Goal: Obtain resource: Download file/media

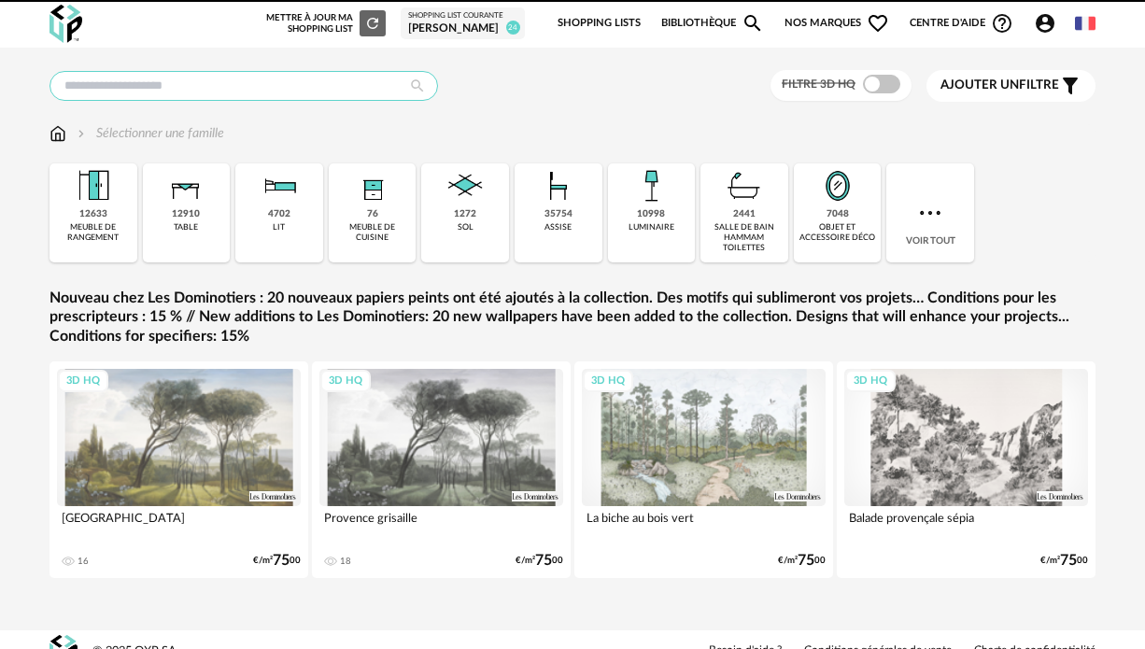
click at [118, 84] on input "text" at bounding box center [244, 86] width 389 height 30
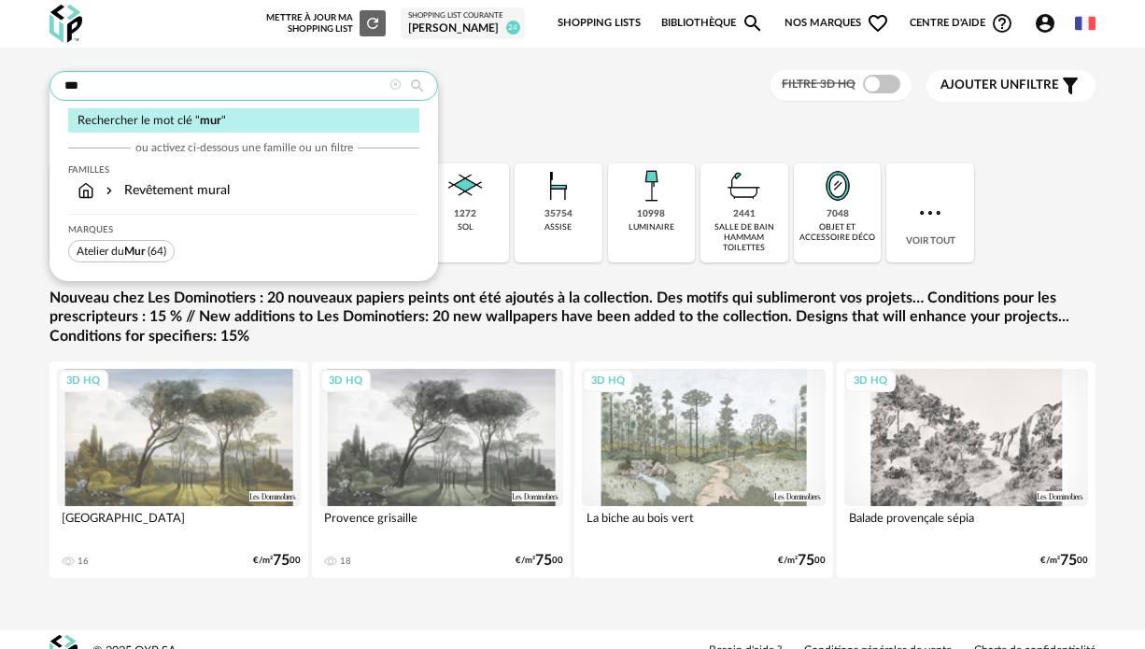
type input "***"
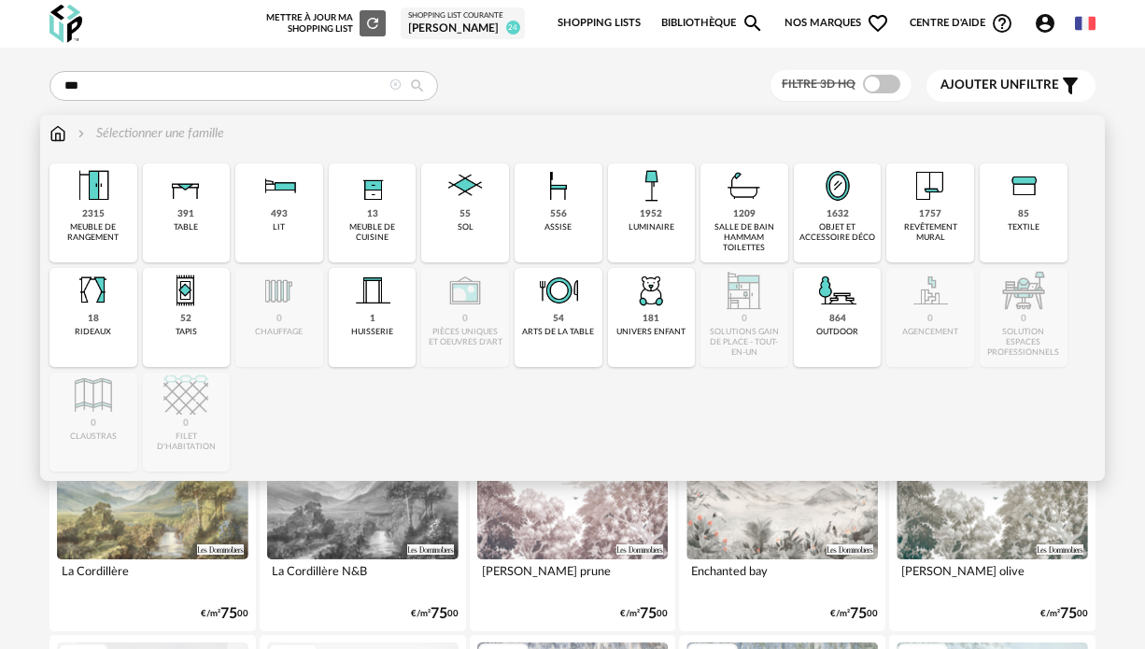
click at [938, 225] on div "revêtement mural" at bounding box center [930, 232] width 77 height 21
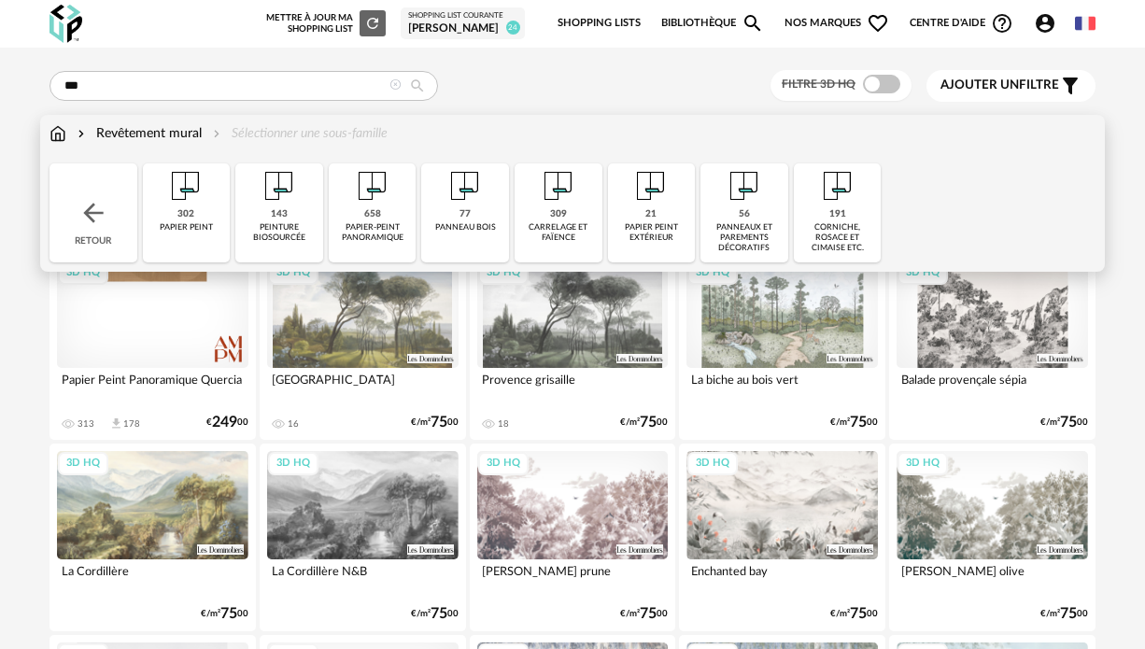
click at [273, 200] on img at bounding box center [279, 185] width 45 height 45
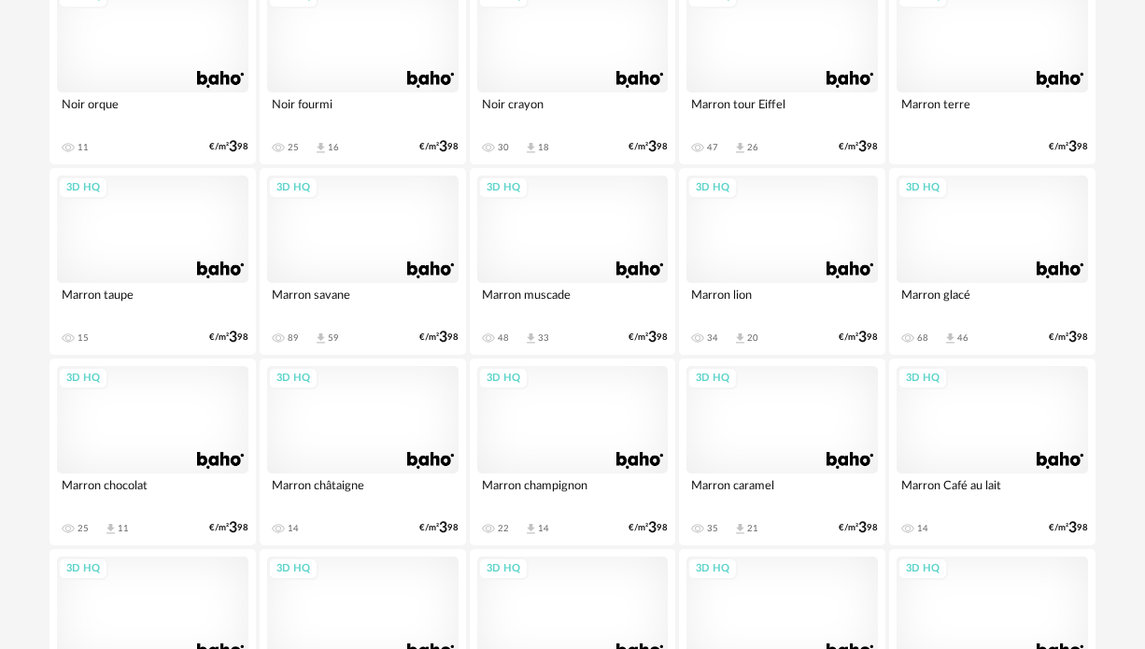
scroll to position [2384, 0]
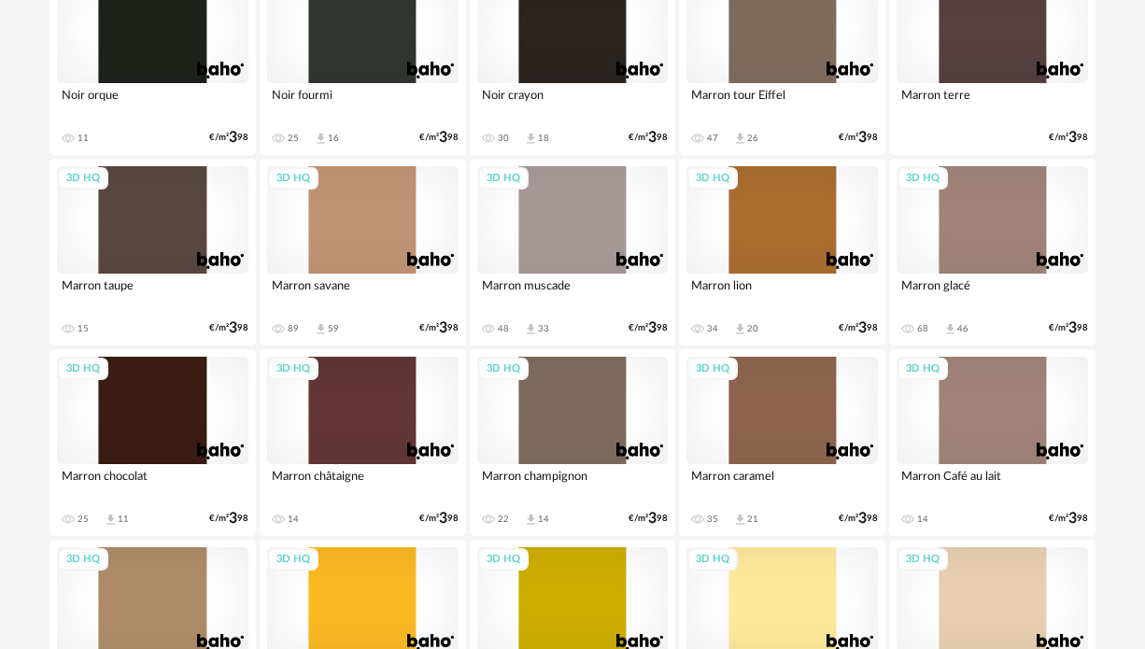
click at [564, 250] on div "3D HQ" at bounding box center [572, 219] width 191 height 107
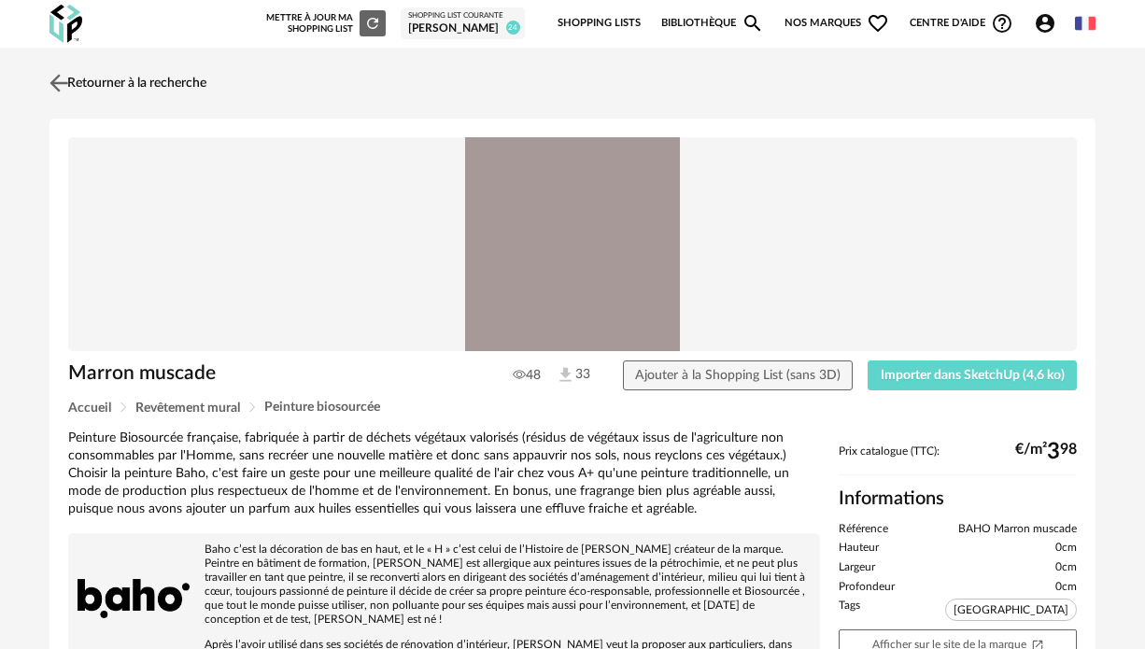
click at [77, 78] on link "Retourner à la recherche" at bounding box center [126, 83] width 162 height 41
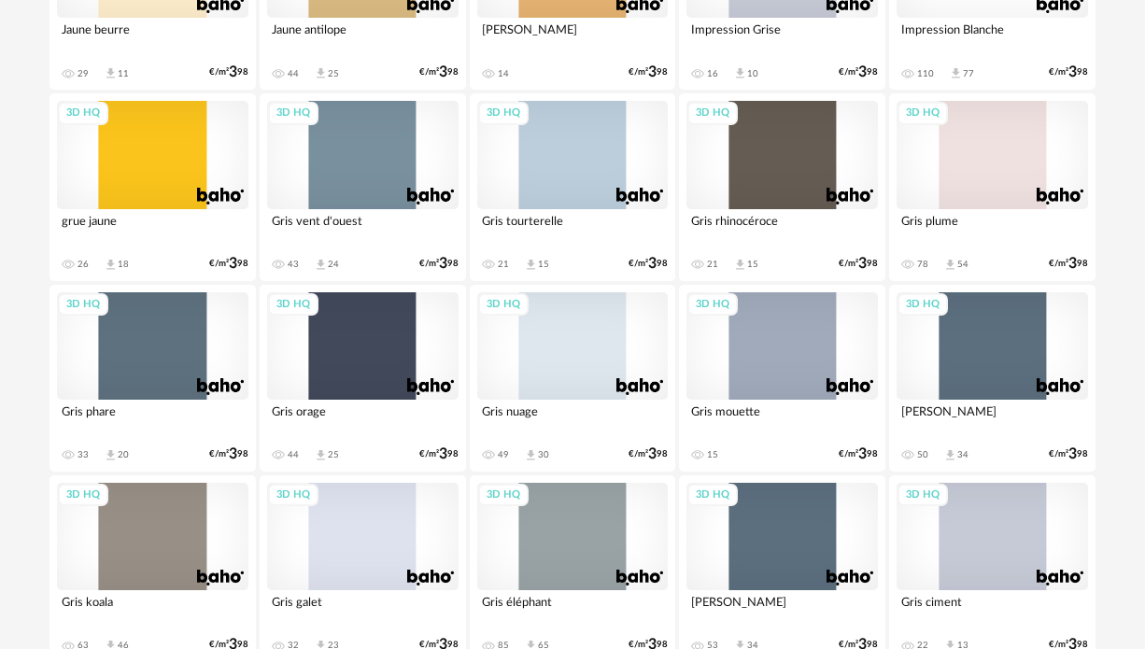
scroll to position [3536, 0]
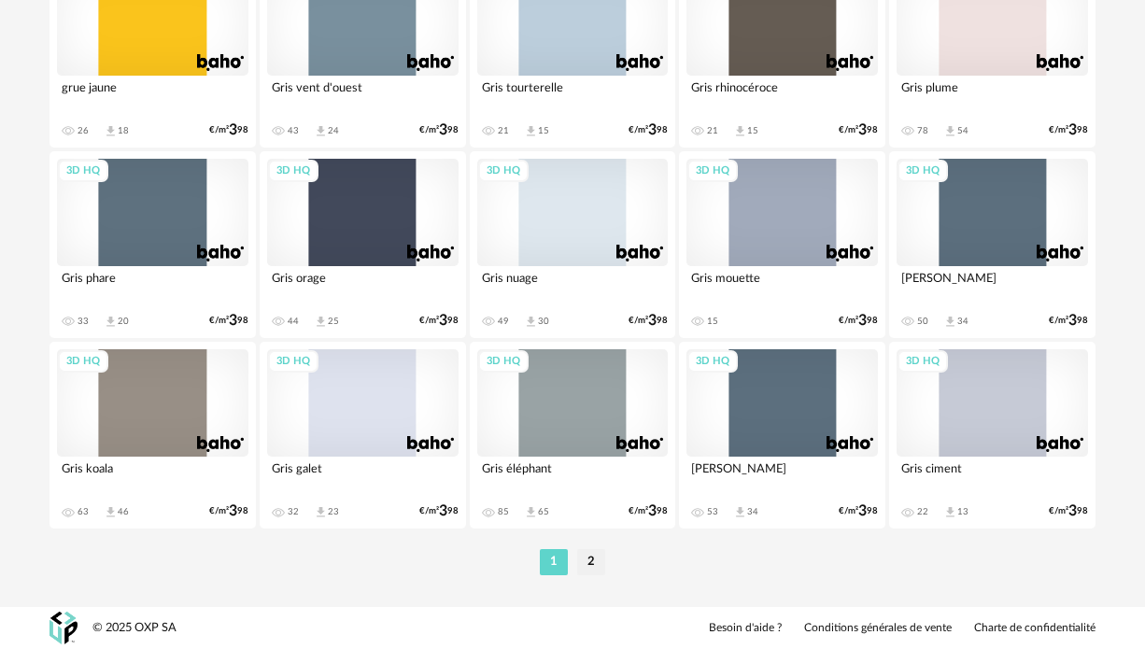
click at [135, 408] on div "3D HQ" at bounding box center [152, 402] width 191 height 107
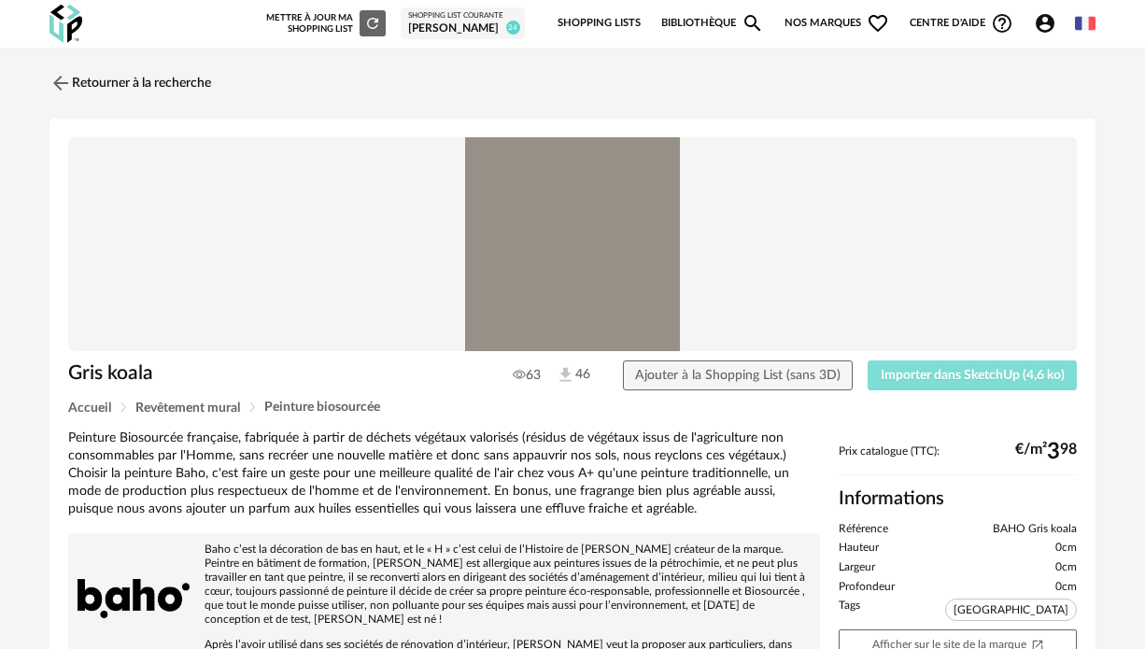
click at [929, 371] on span "Importer dans SketchUp (4,6 ko)" at bounding box center [973, 375] width 184 height 13
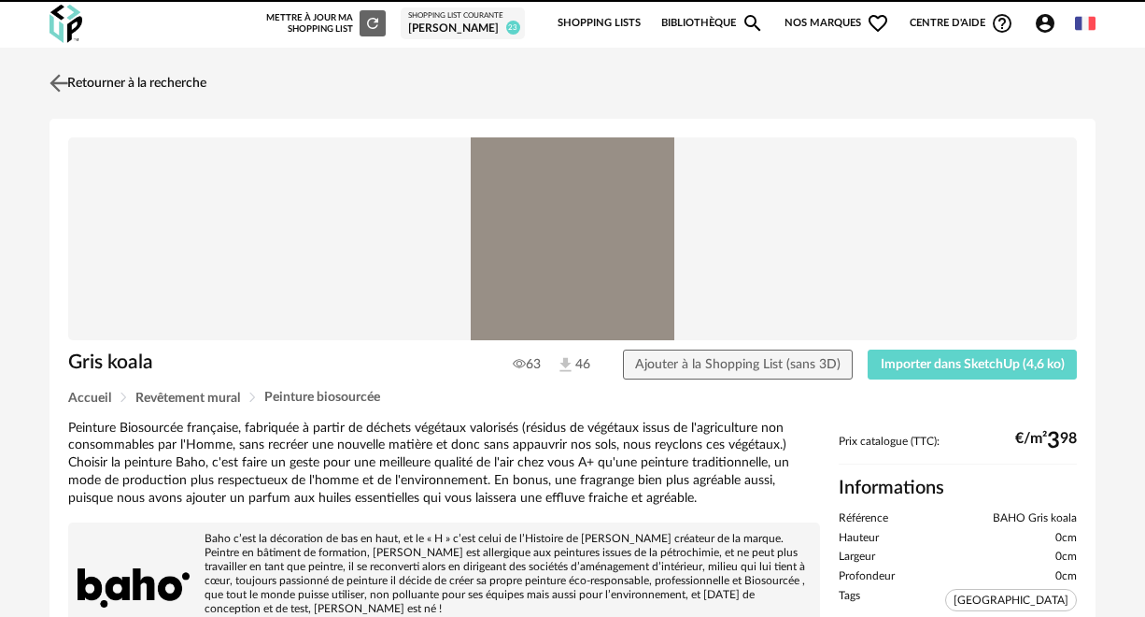
click at [74, 81] on link "Retourner à la recherche" at bounding box center [126, 83] width 162 height 41
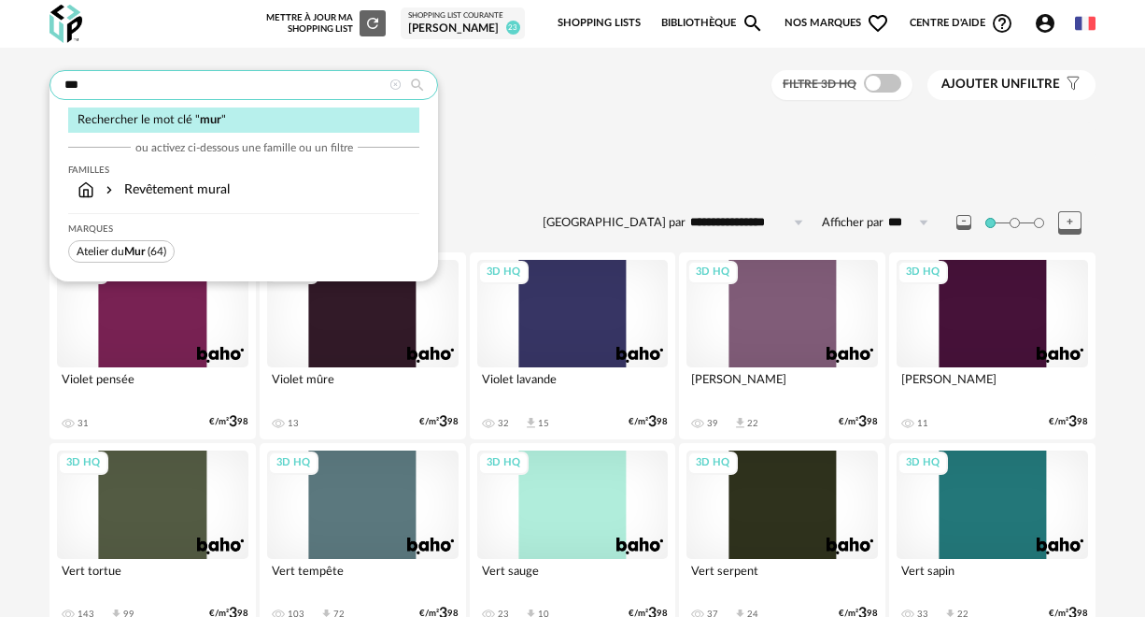
click at [110, 86] on input "***" at bounding box center [244, 85] width 389 height 30
type input "*"
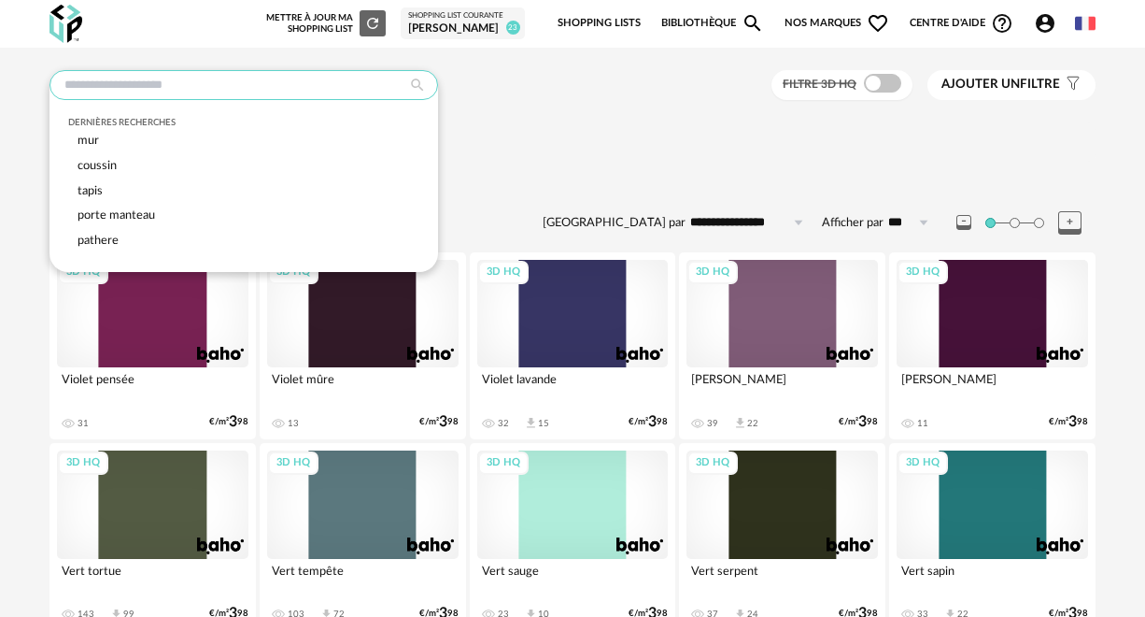
click at [81, 92] on input "text" at bounding box center [244, 85] width 389 height 30
click at [92, 163] on span "coussin" at bounding box center [97, 165] width 39 height 11
type input "*******"
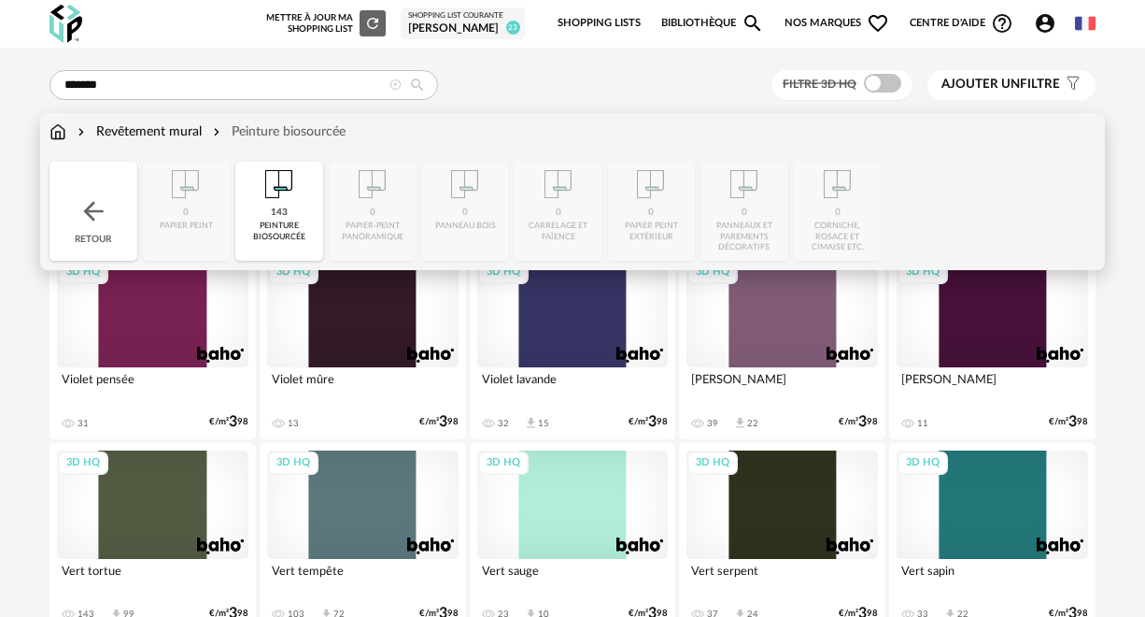
click at [53, 130] on img at bounding box center [58, 131] width 17 height 19
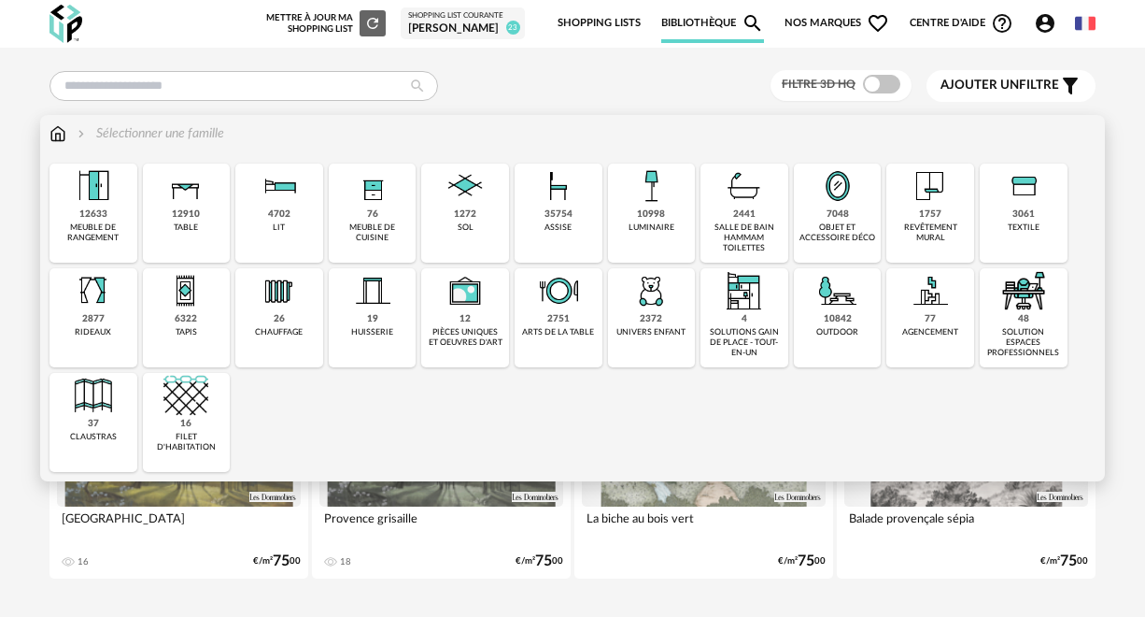
click at [857, 223] on div "objet et accessoire déco" at bounding box center [838, 232] width 77 height 21
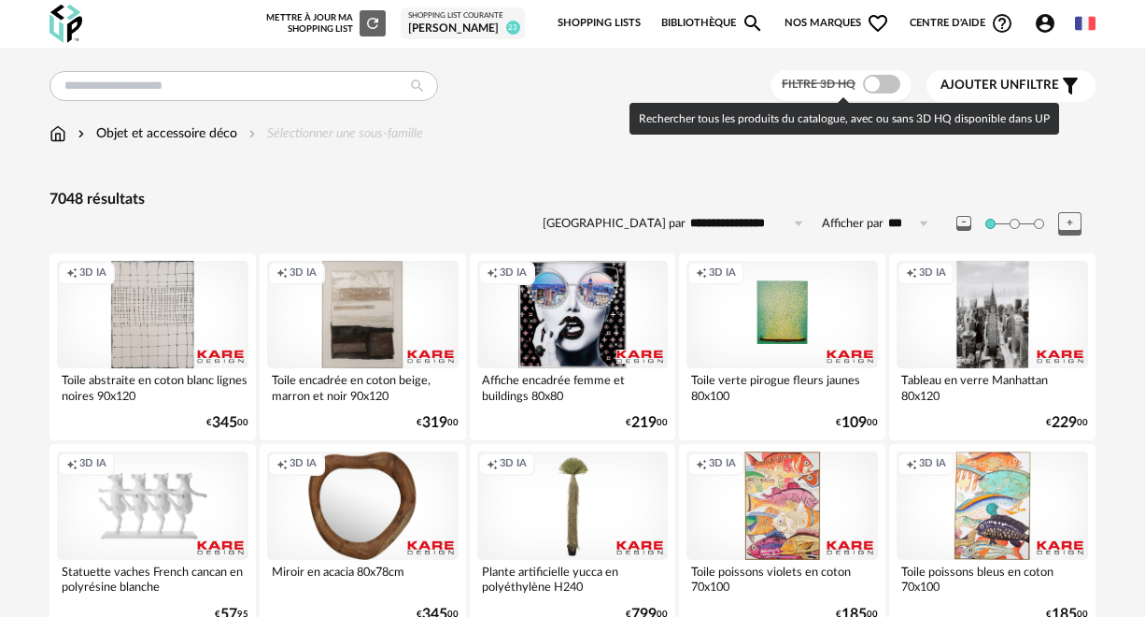
click at [876, 79] on span at bounding box center [881, 84] width 37 height 19
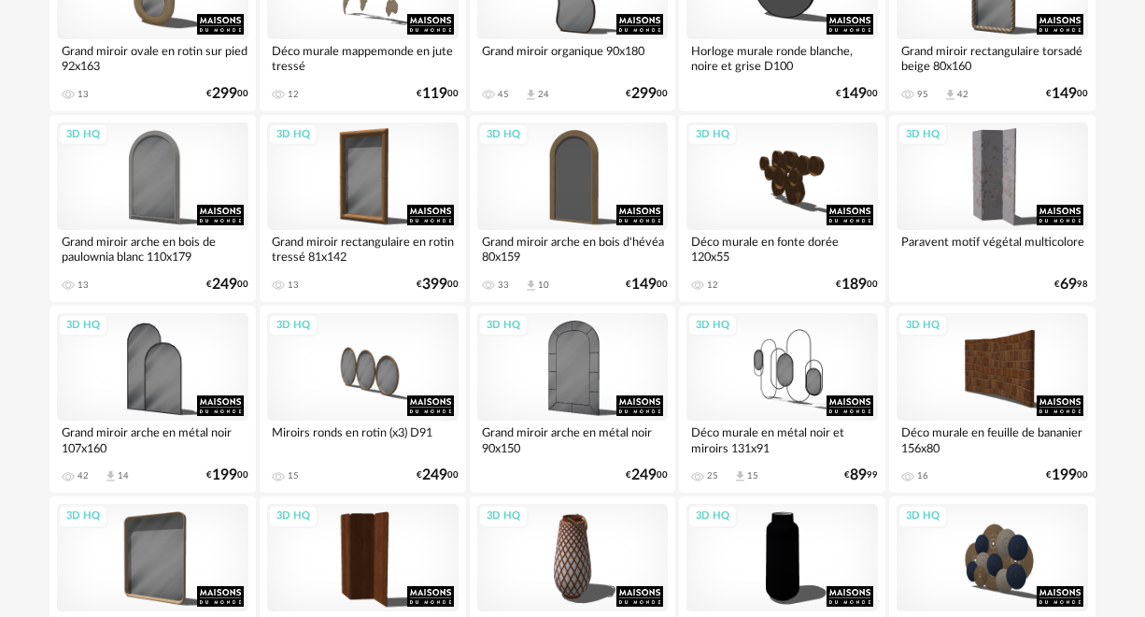
scroll to position [539, 0]
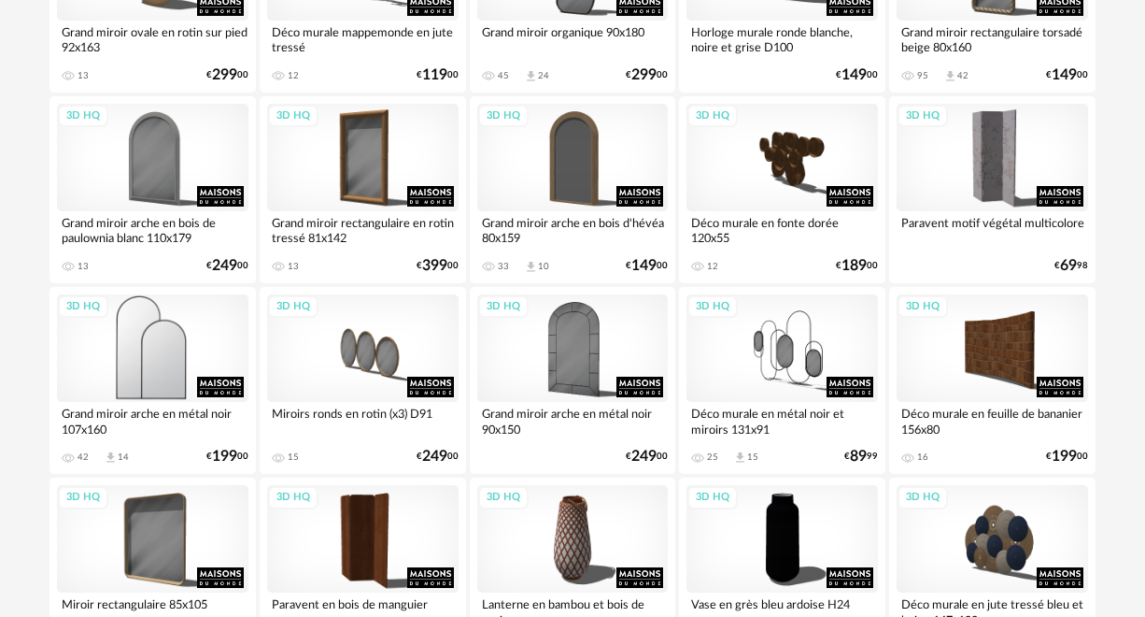
click at [169, 350] on div "3D HQ" at bounding box center [152, 347] width 191 height 107
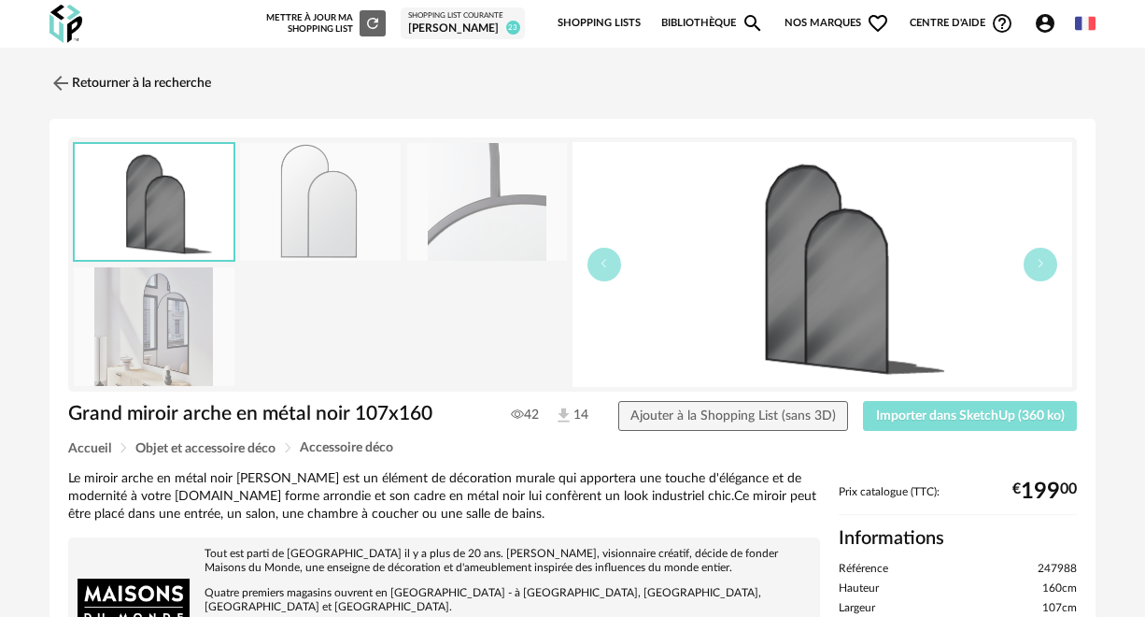
click at [892, 421] on span "Importer dans SketchUp (360 ko)" at bounding box center [970, 415] width 189 height 13
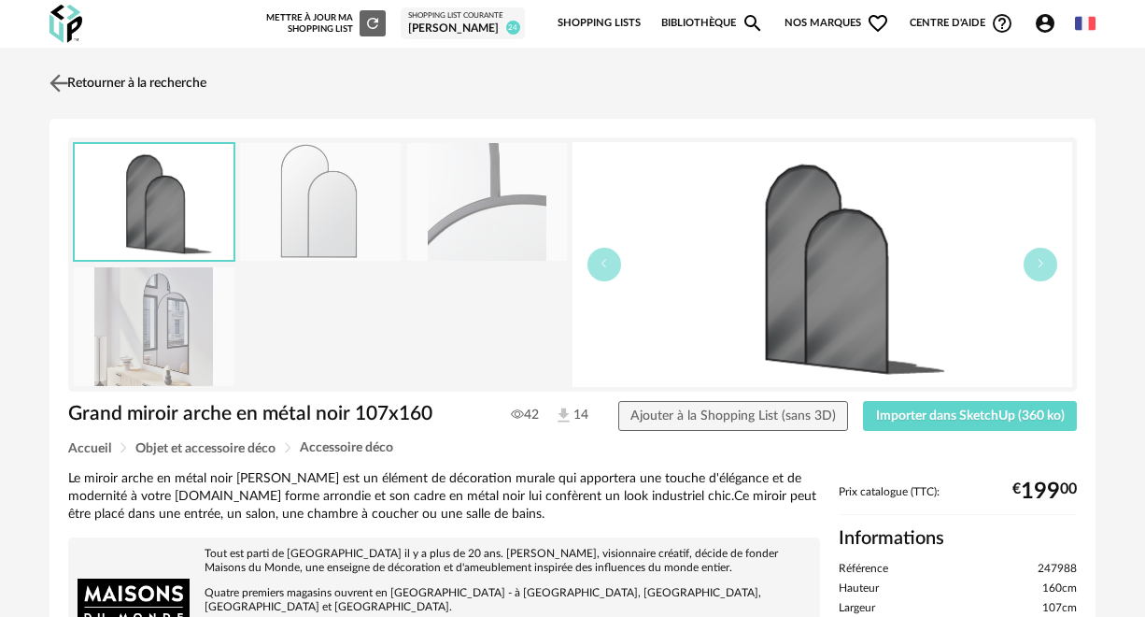
click at [60, 83] on img at bounding box center [59, 82] width 27 height 27
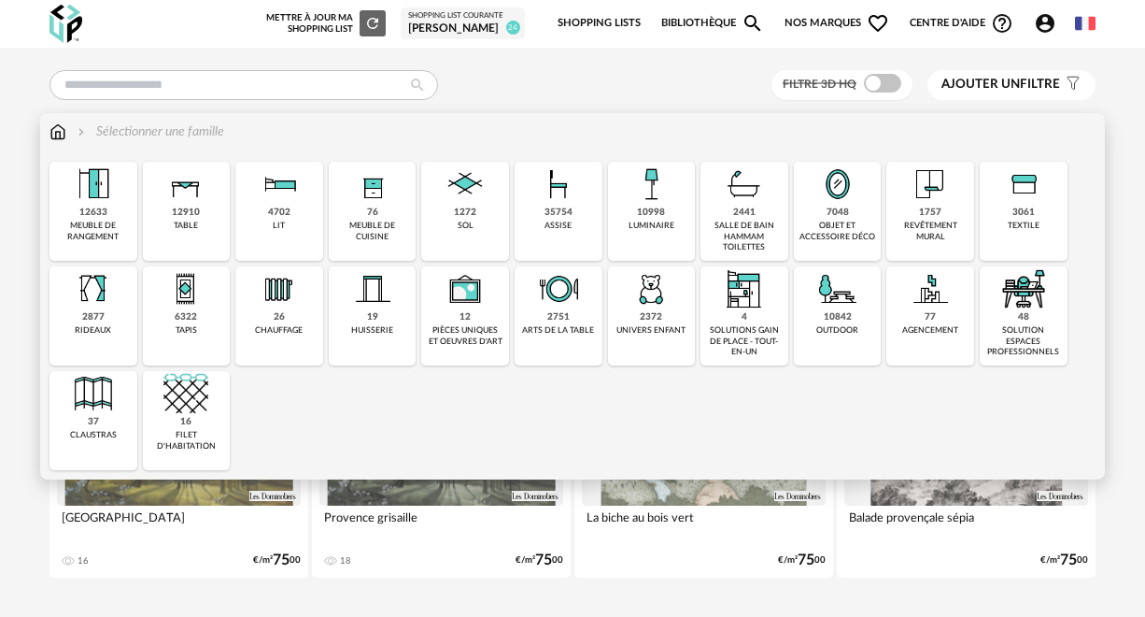
click at [923, 223] on div "revêtement mural" at bounding box center [930, 230] width 77 height 21
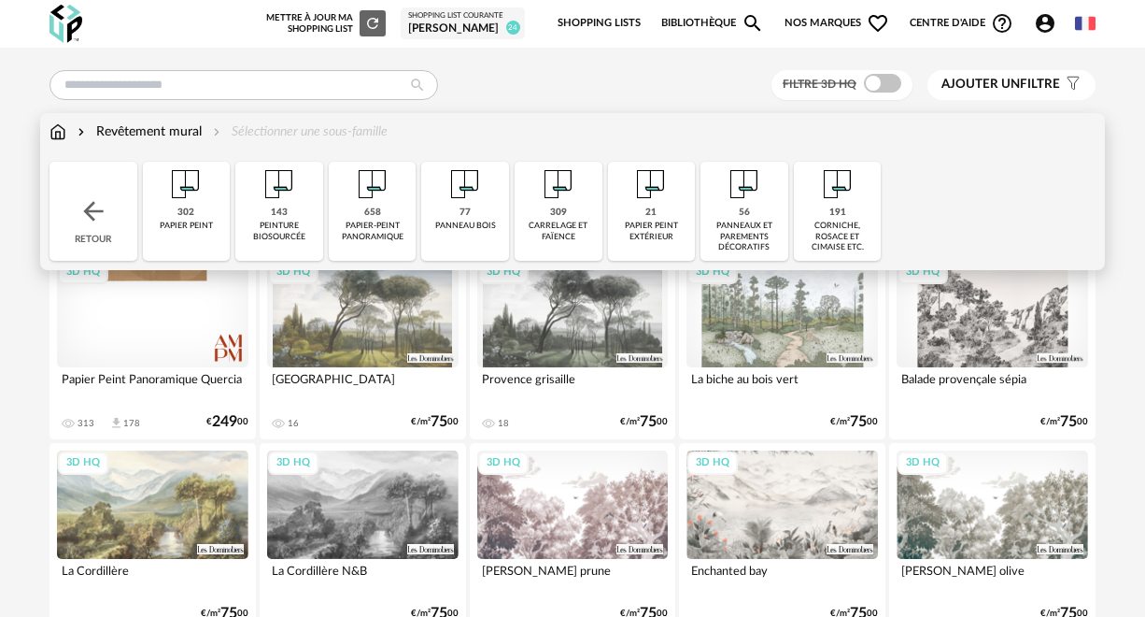
click at [760, 218] on div "56 panneaux et parements décoratifs" at bounding box center [745, 211] width 88 height 99
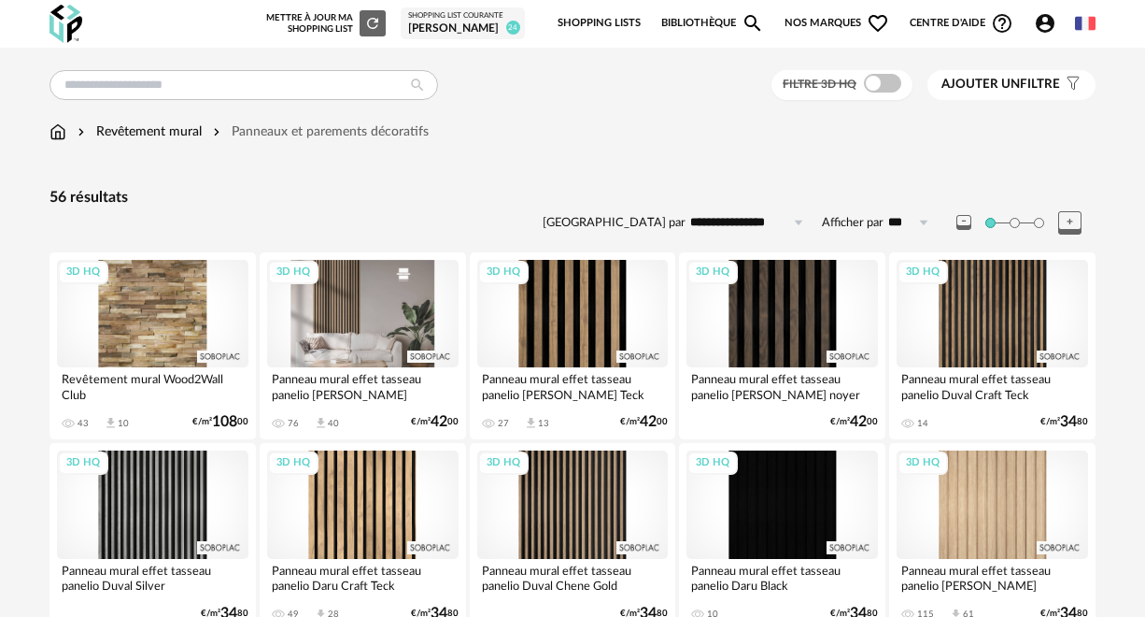
click at [353, 310] on div "3D HQ" at bounding box center [362, 313] width 191 height 107
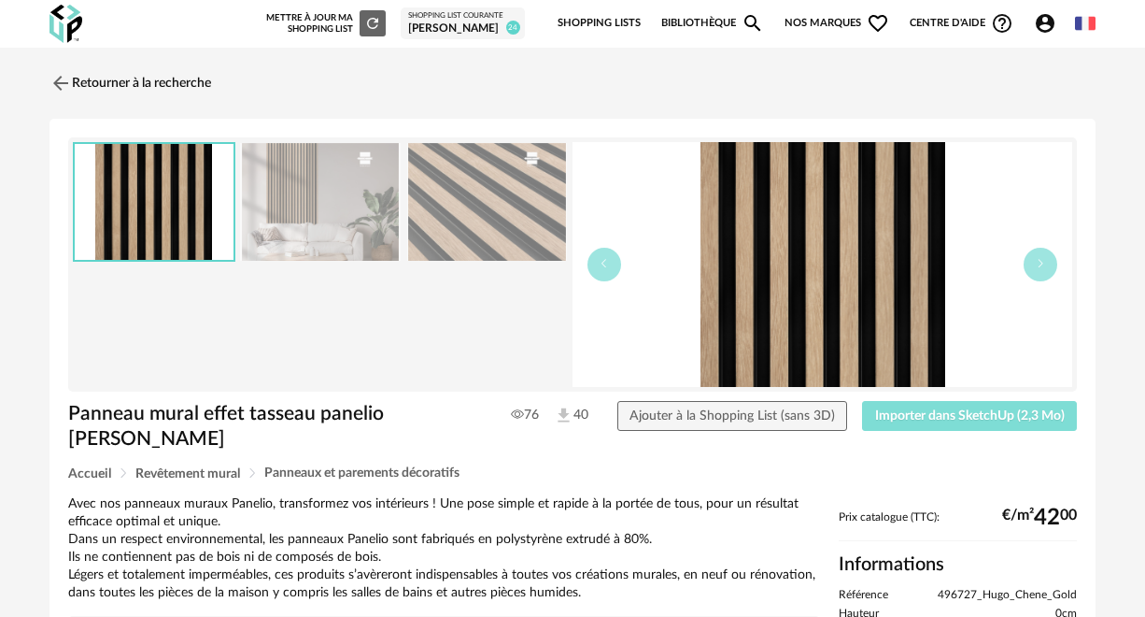
click at [902, 410] on span "Importer dans SketchUp (2,3 Mo)" at bounding box center [970, 415] width 190 height 13
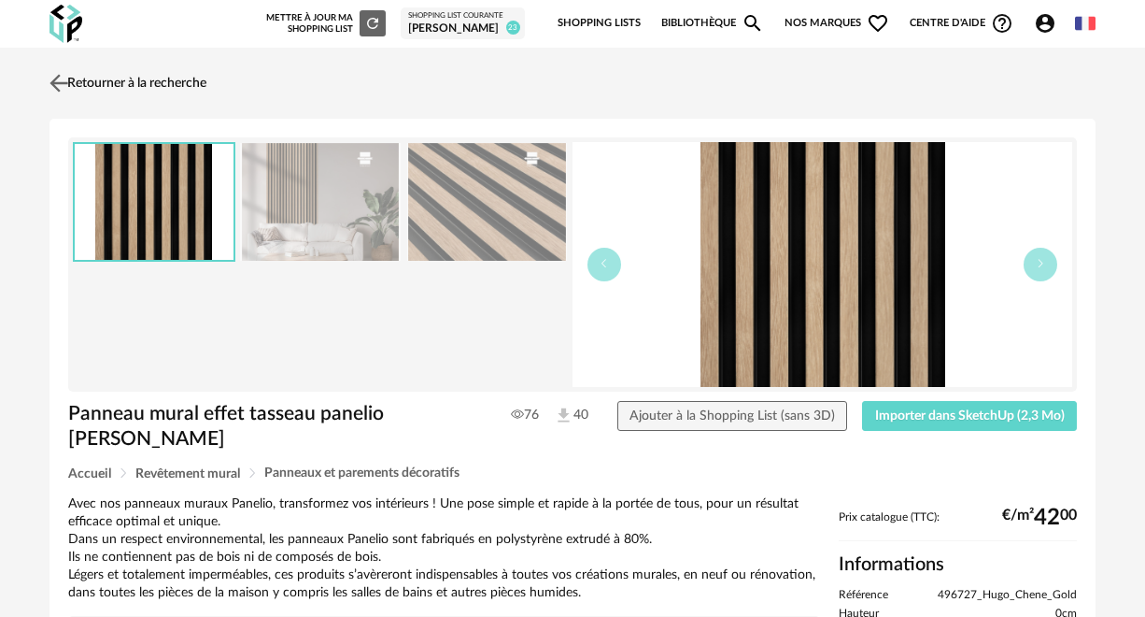
click at [59, 79] on img at bounding box center [59, 82] width 27 height 27
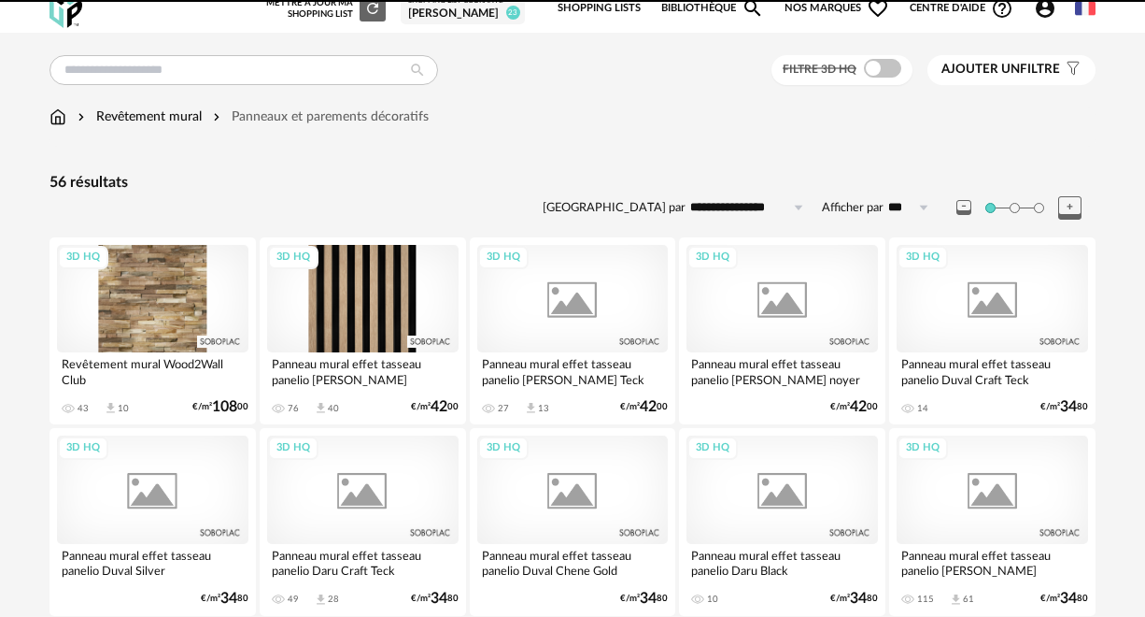
scroll to position [246, 0]
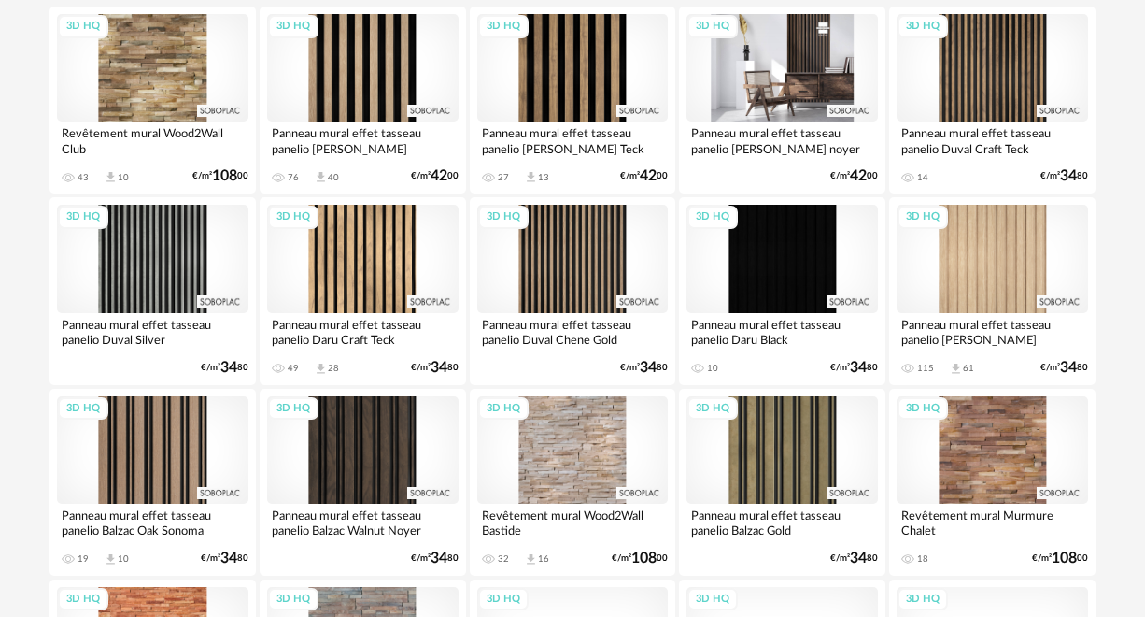
click at [751, 86] on div "3D HQ" at bounding box center [782, 67] width 191 height 107
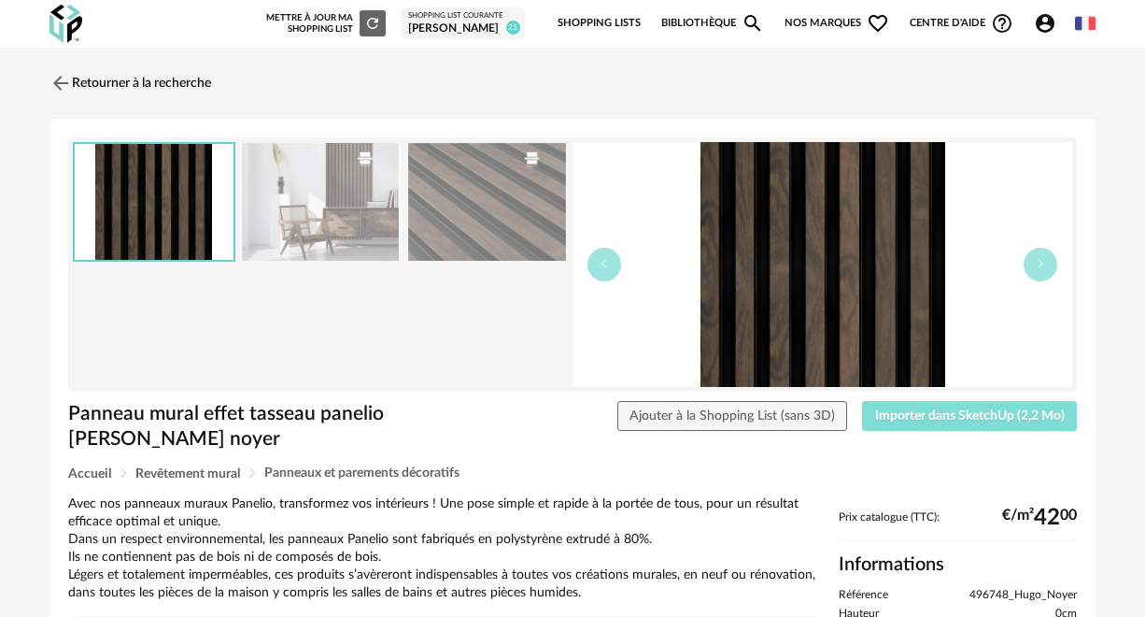
click at [912, 416] on span "Importer dans SketchUp (2,2 Mo)" at bounding box center [970, 415] width 190 height 13
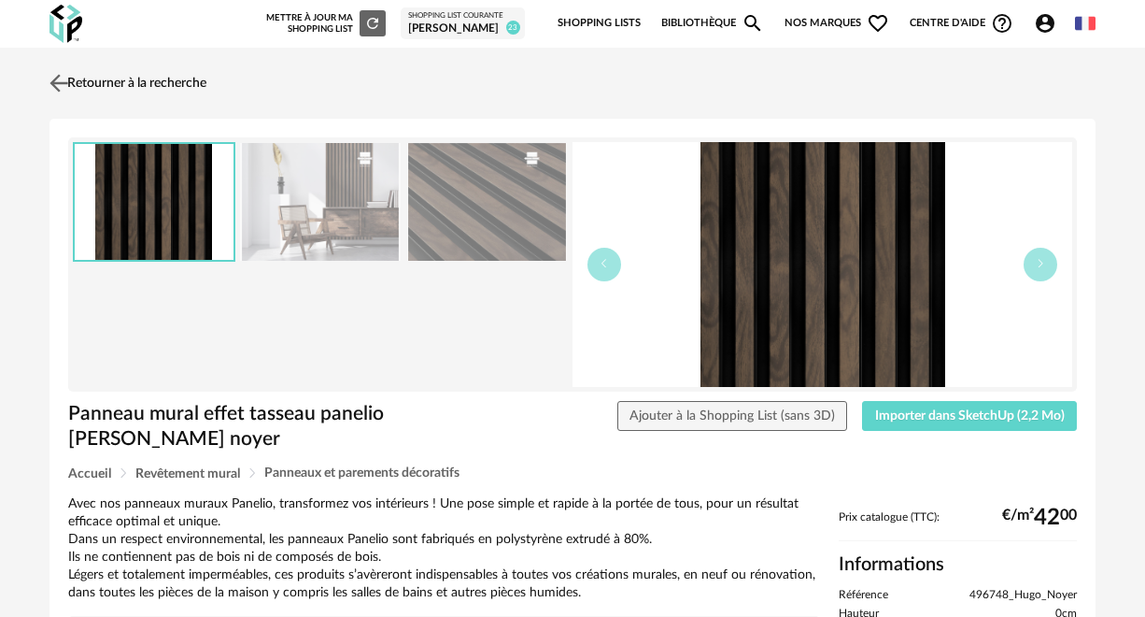
click at [61, 89] on img at bounding box center [59, 82] width 27 height 27
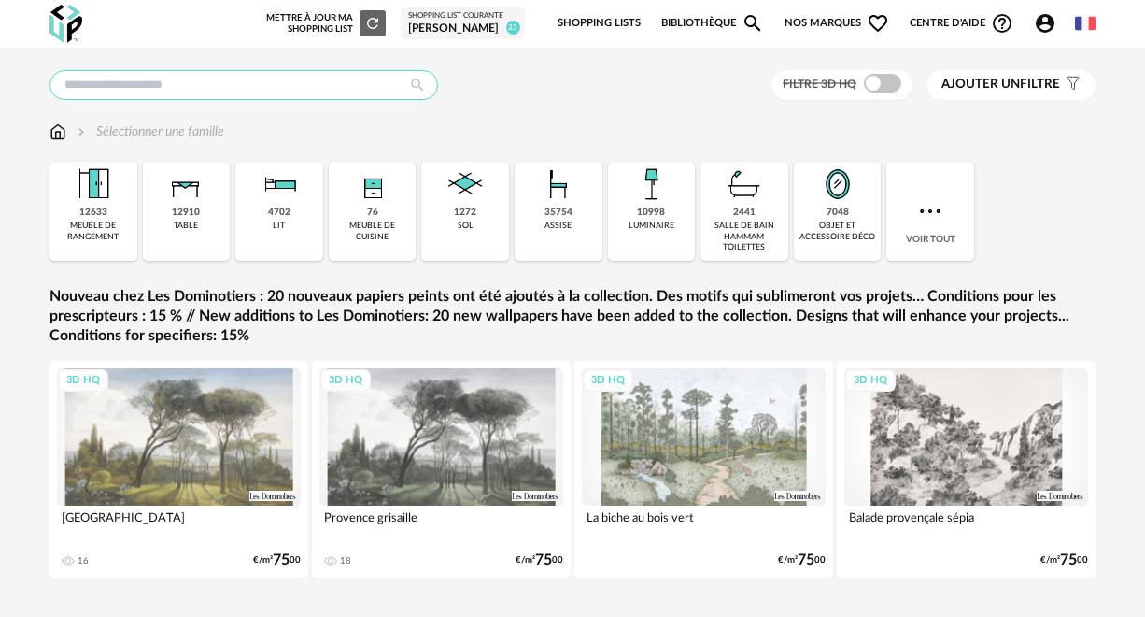
click at [85, 87] on input "text" at bounding box center [244, 85] width 389 height 30
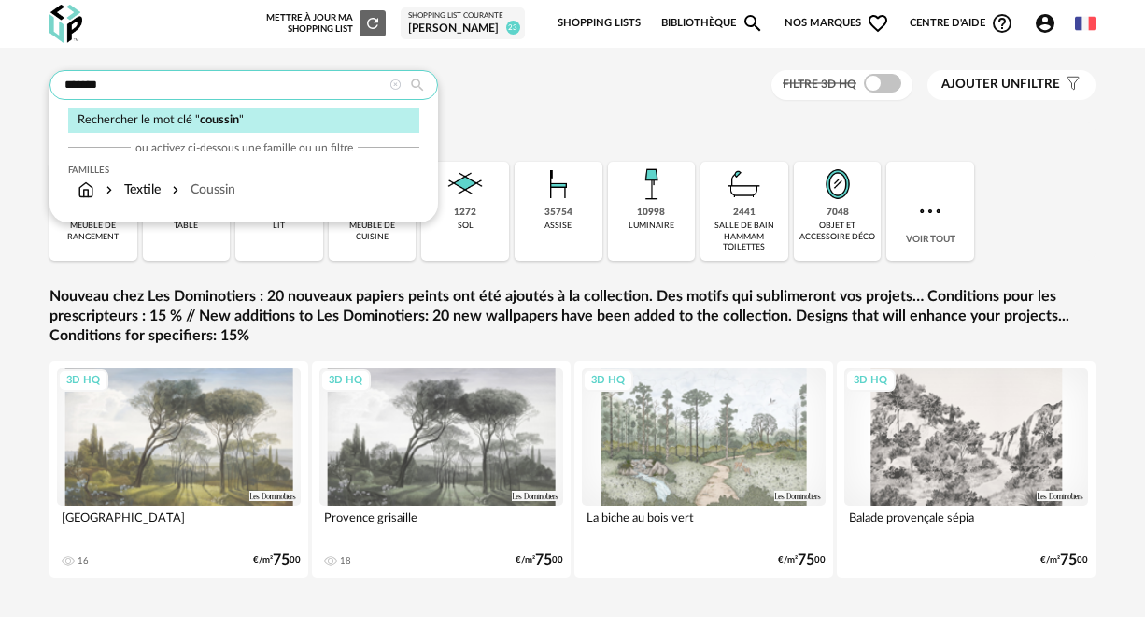
type input "*******"
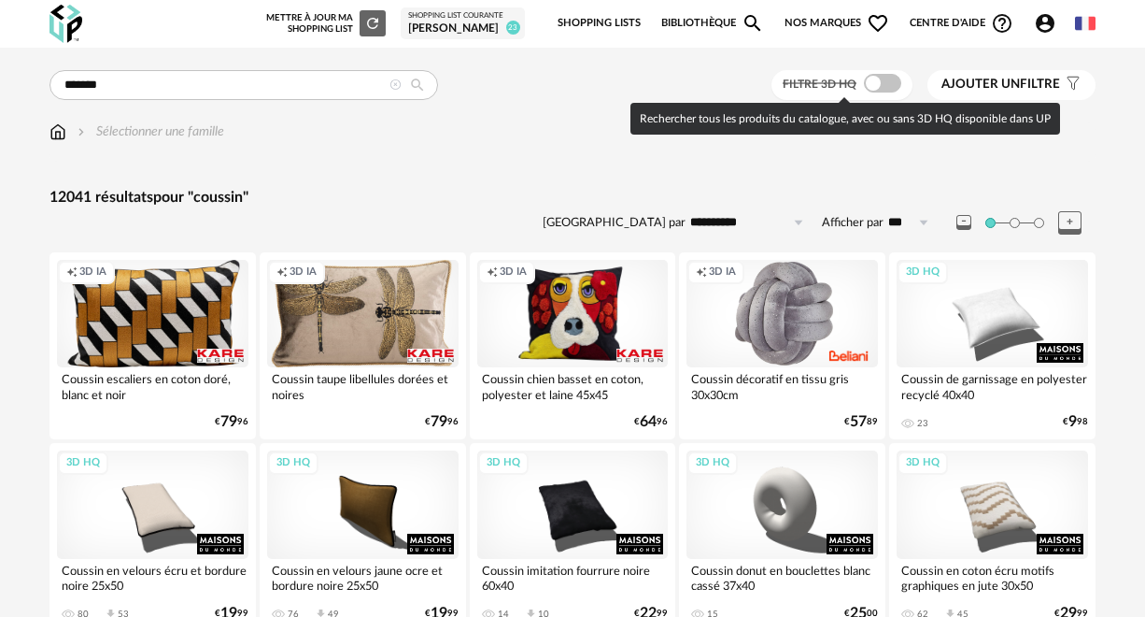
click at [876, 84] on span at bounding box center [882, 83] width 37 height 19
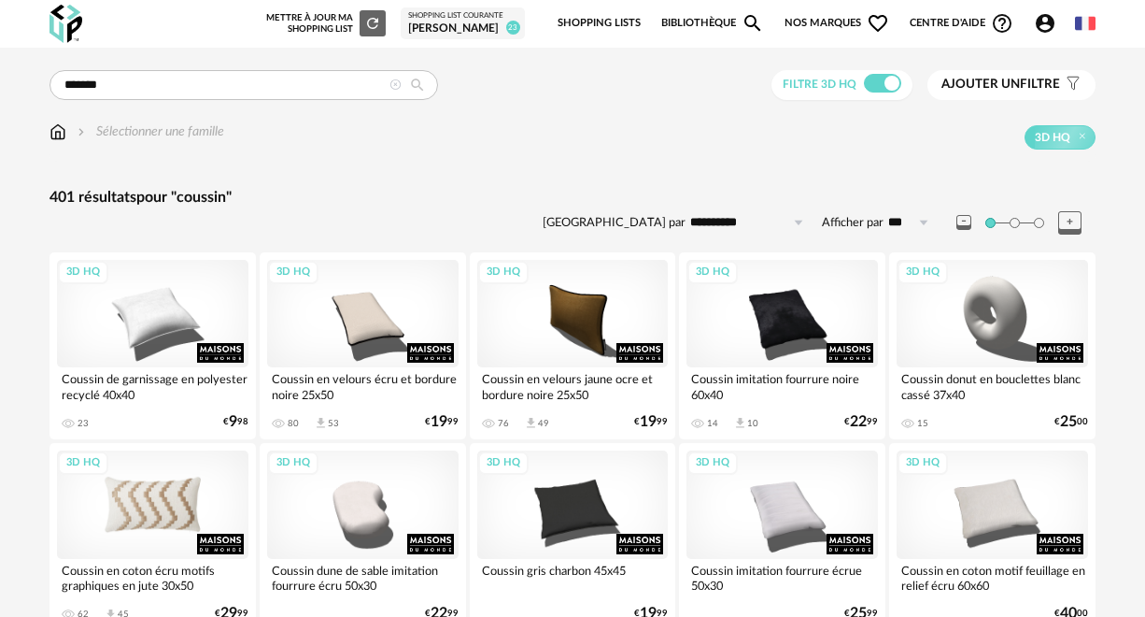
click at [161, 517] on div "3D HQ" at bounding box center [152, 503] width 191 height 107
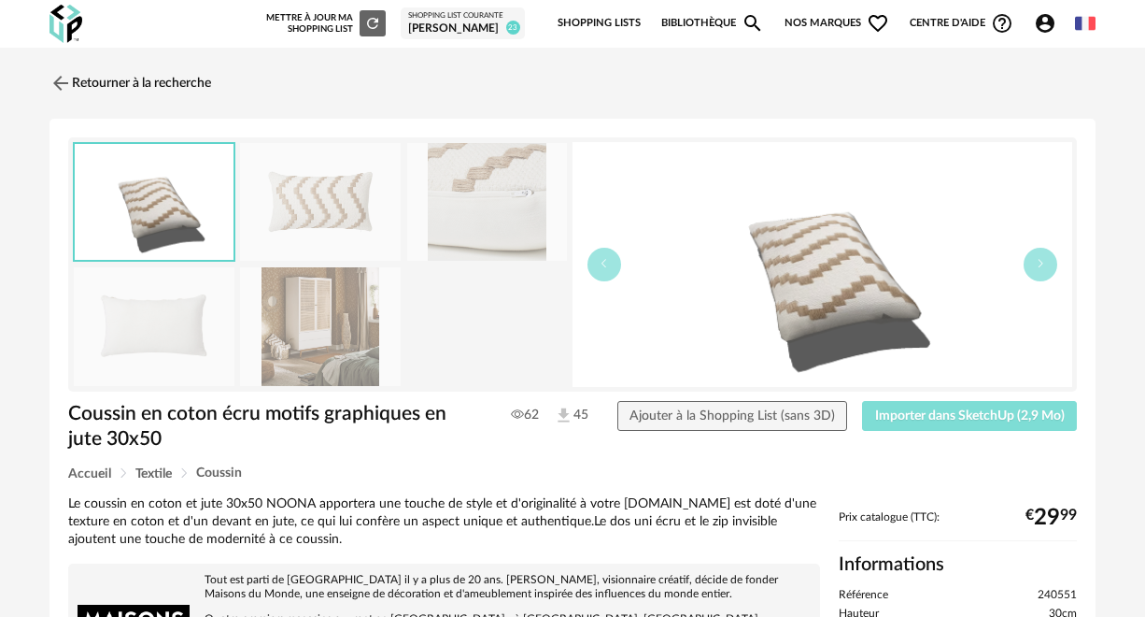
click at [885, 421] on span "Importer dans SketchUp (2,9 Mo)" at bounding box center [970, 415] width 190 height 13
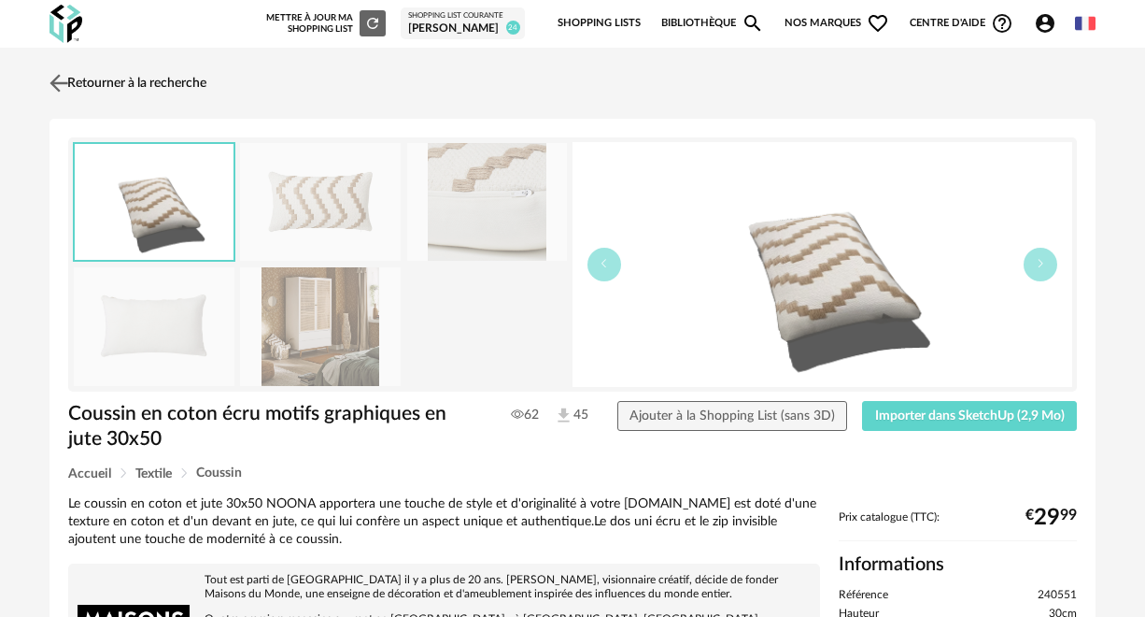
click at [65, 78] on img at bounding box center [59, 82] width 27 height 27
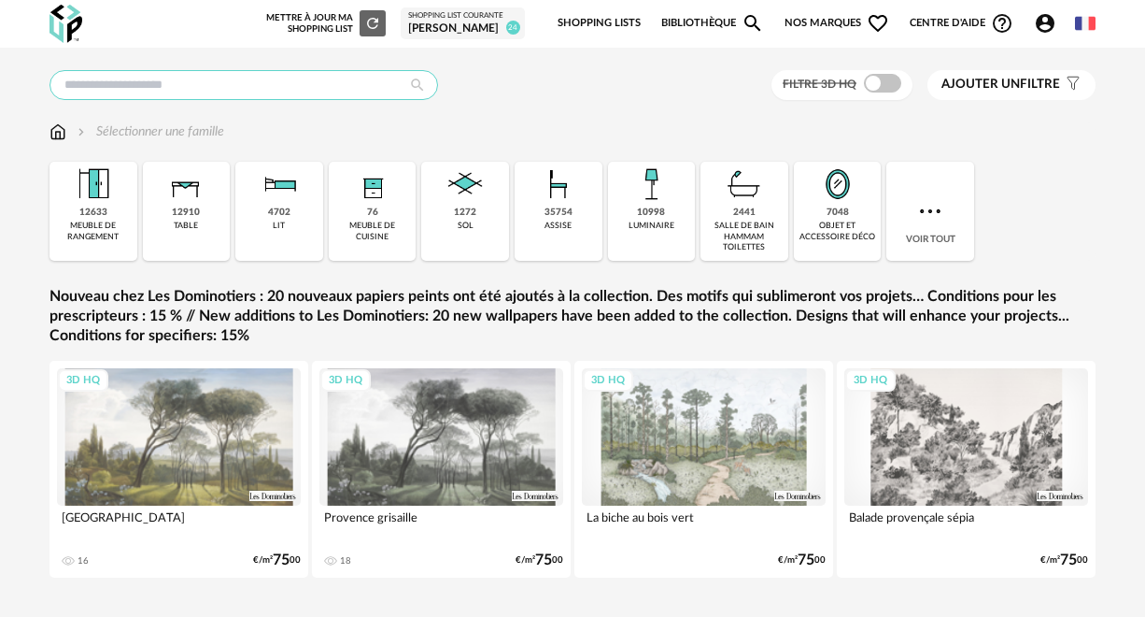
click at [160, 87] on input "text" at bounding box center [244, 85] width 389 height 30
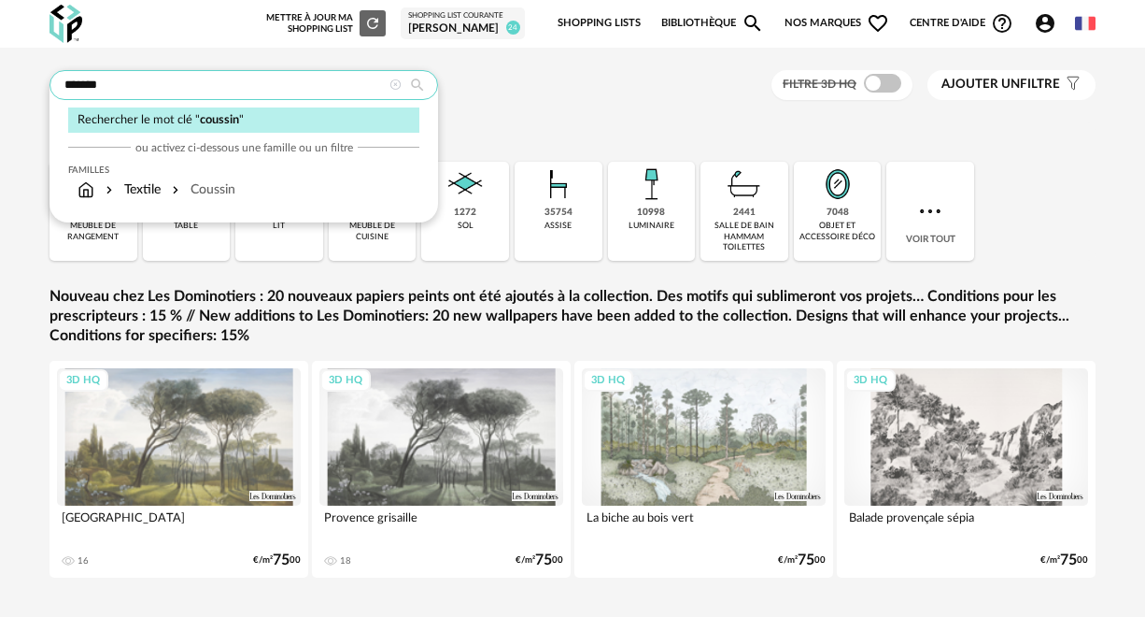
type input "*******"
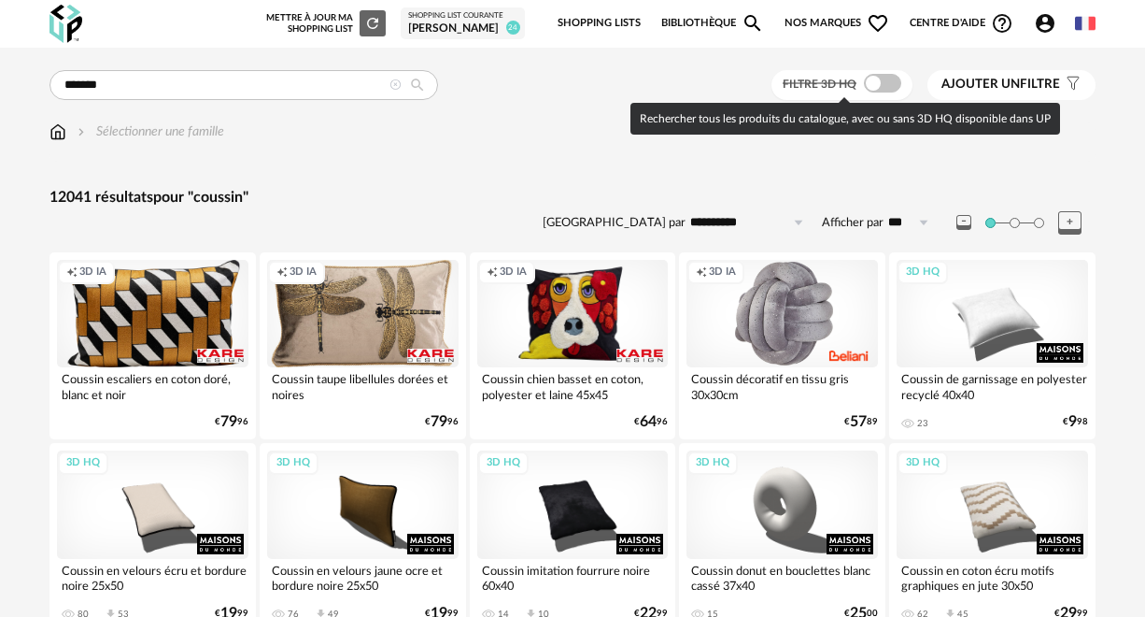
click at [872, 85] on span at bounding box center [882, 83] width 37 height 19
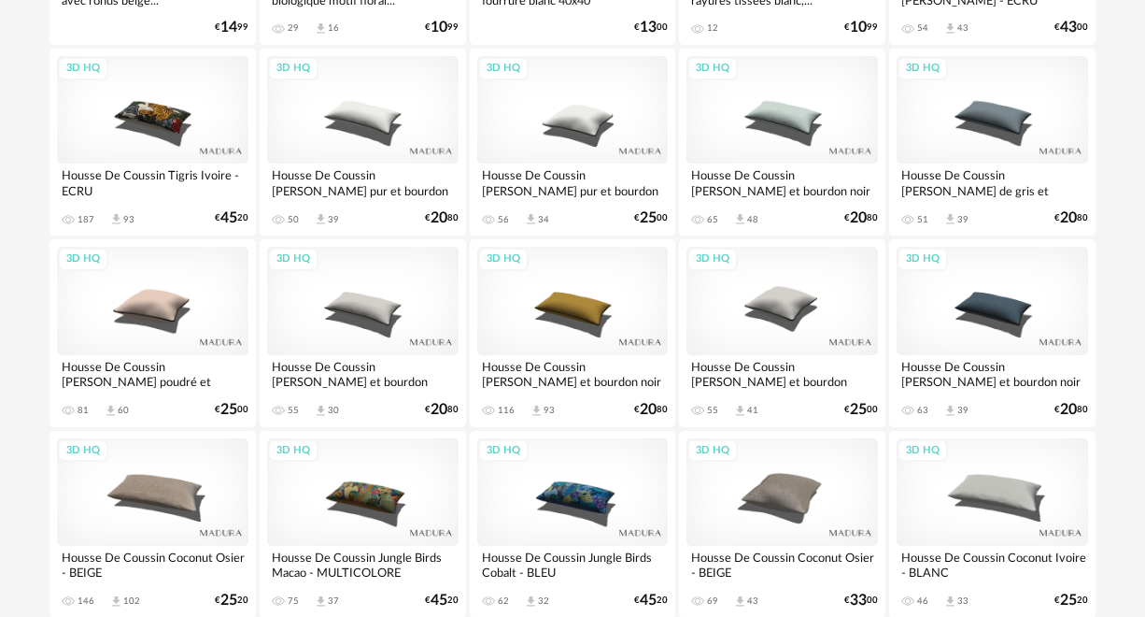
scroll to position [2112, 0]
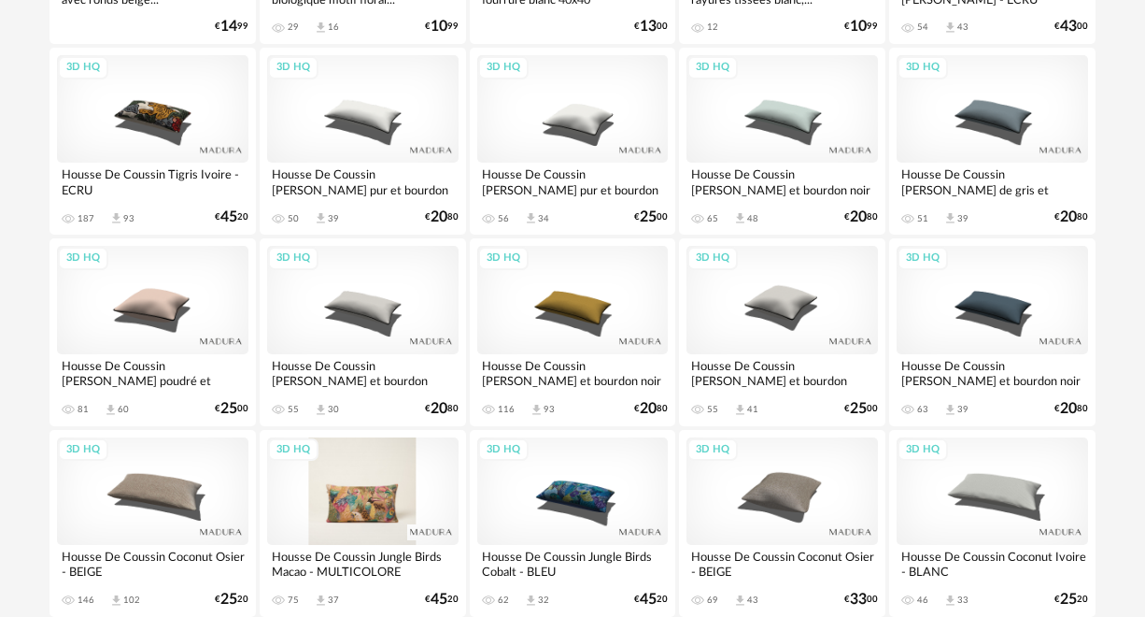
click at [342, 497] on div "3D HQ" at bounding box center [362, 490] width 191 height 107
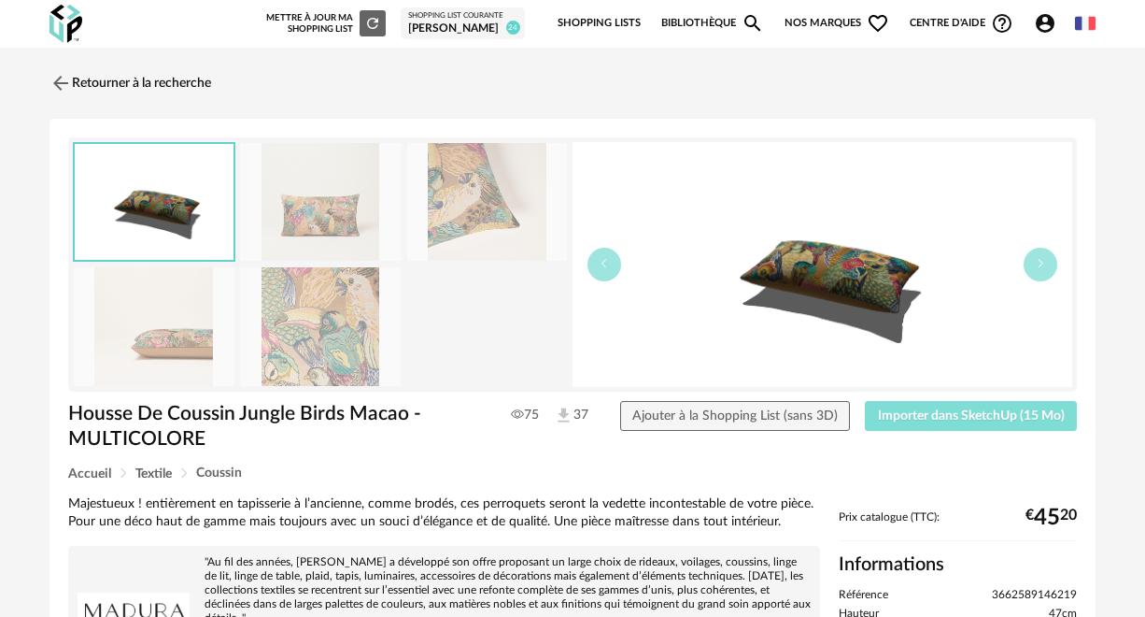
click at [992, 410] on span "Importer dans SketchUp (15 Mo)" at bounding box center [971, 415] width 187 height 13
